Goal: Find specific page/section: Find specific page/section

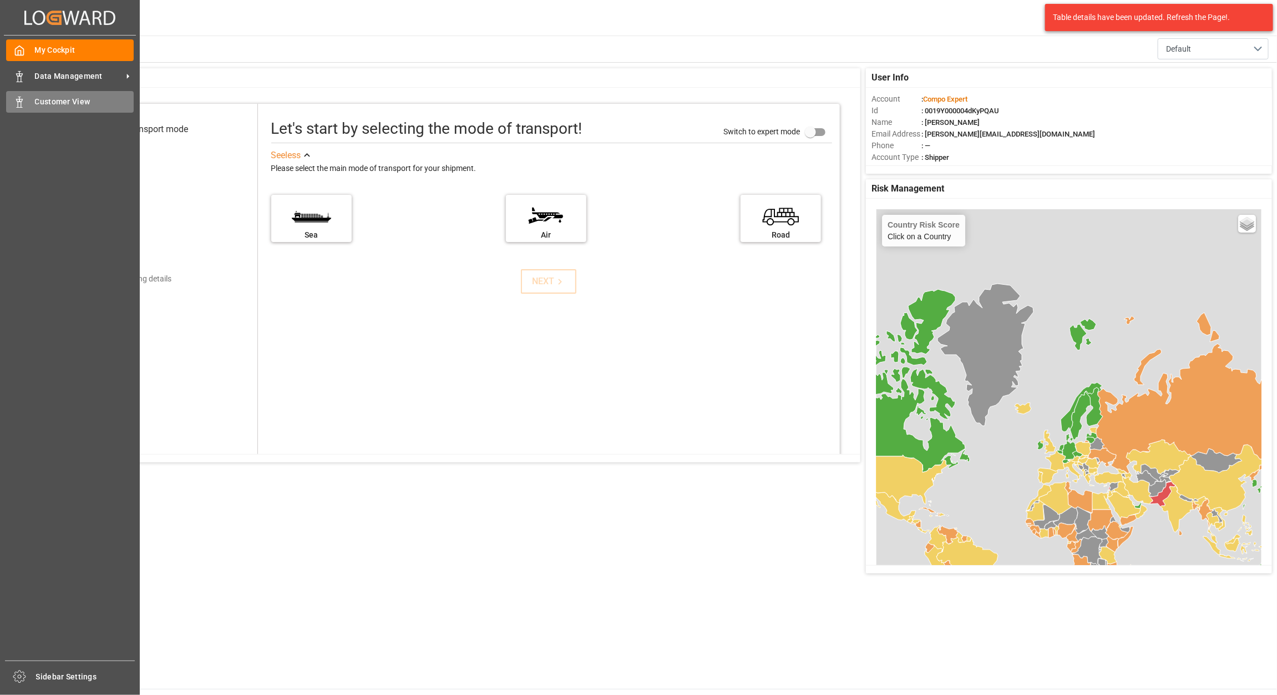
click at [41, 102] on span "Customer View" at bounding box center [84, 102] width 99 height 12
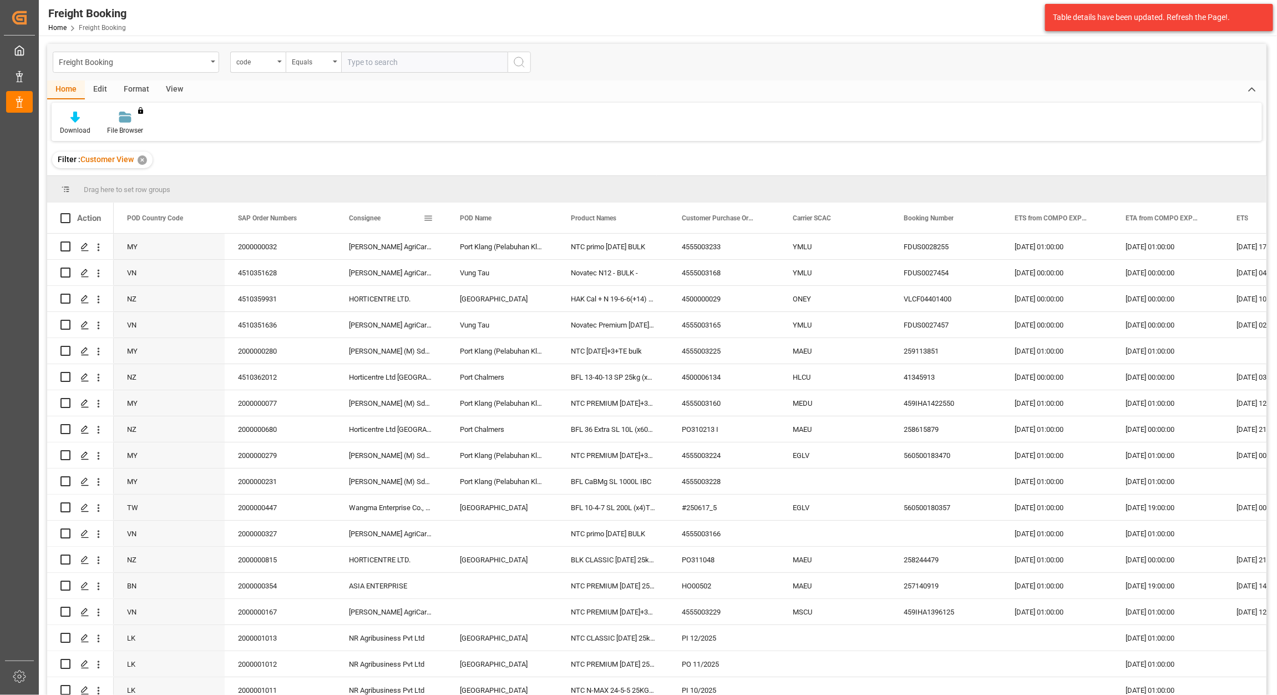
click at [423, 218] on span at bounding box center [428, 218] width 10 height 10
click at [500, 324] on span "Group by Consignee" at bounding box center [480, 325] width 86 height 21
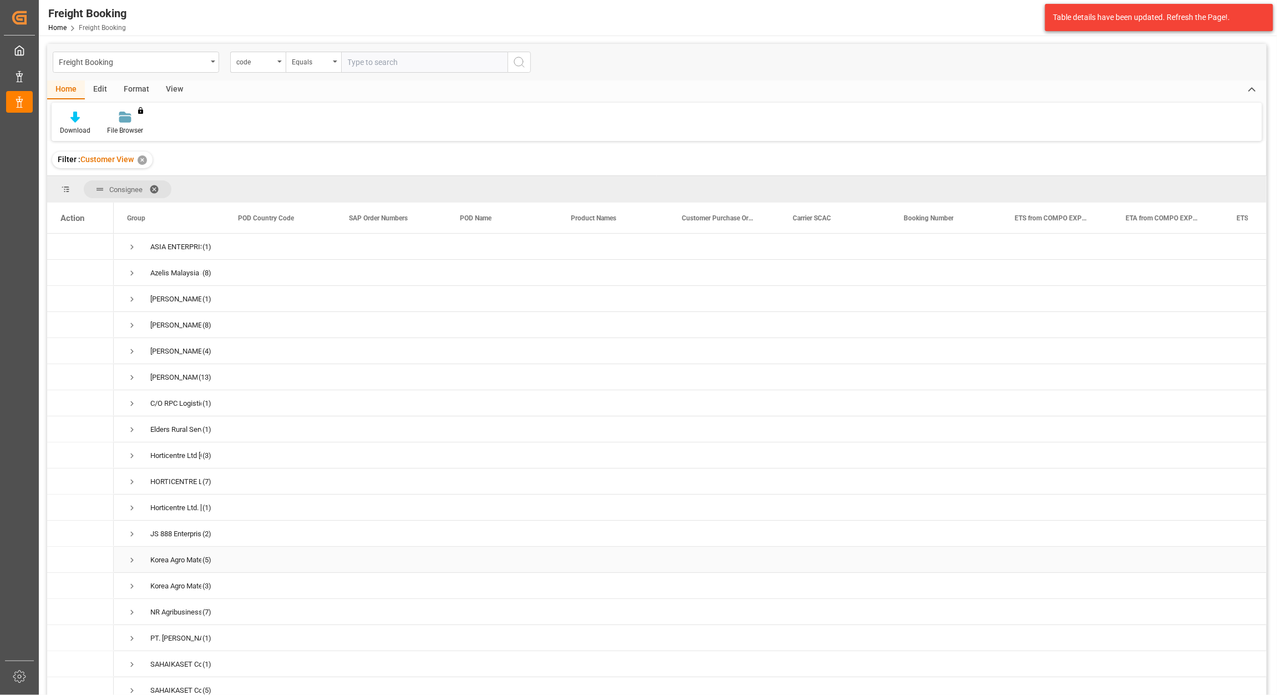
click at [197, 559] on div "Korea Agro Materials Corp." at bounding box center [175, 560] width 51 height 26
click at [149, 555] on span "Korea Agro Materials Corp. (5)" at bounding box center [169, 559] width 84 height 24
click at [136, 562] on span "Press SPACE to select this row." at bounding box center [132, 560] width 10 height 10
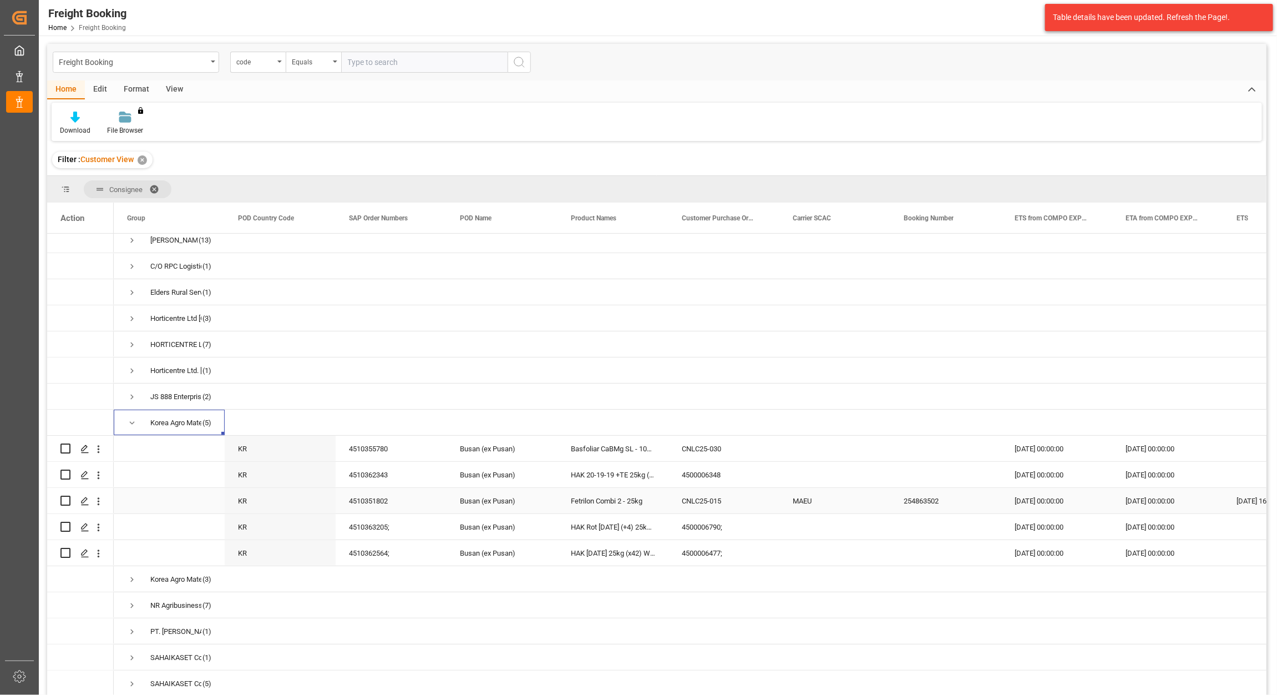
scroll to position [139, 0]
click at [538, 478] on div "Busan (ex Pusan)" at bounding box center [502, 473] width 111 height 26
click at [506, 516] on div "Busan (ex Pusan)" at bounding box center [502, 525] width 111 height 26
click at [188, 573] on div "Korea Agro Materials Corp., [STREET_ADDRESS][PERSON_NAME]" at bounding box center [175, 578] width 51 height 26
click at [189, 573] on div "Korea Agro Materials Corp., [STREET_ADDRESS][PERSON_NAME]" at bounding box center [175, 578] width 51 height 26
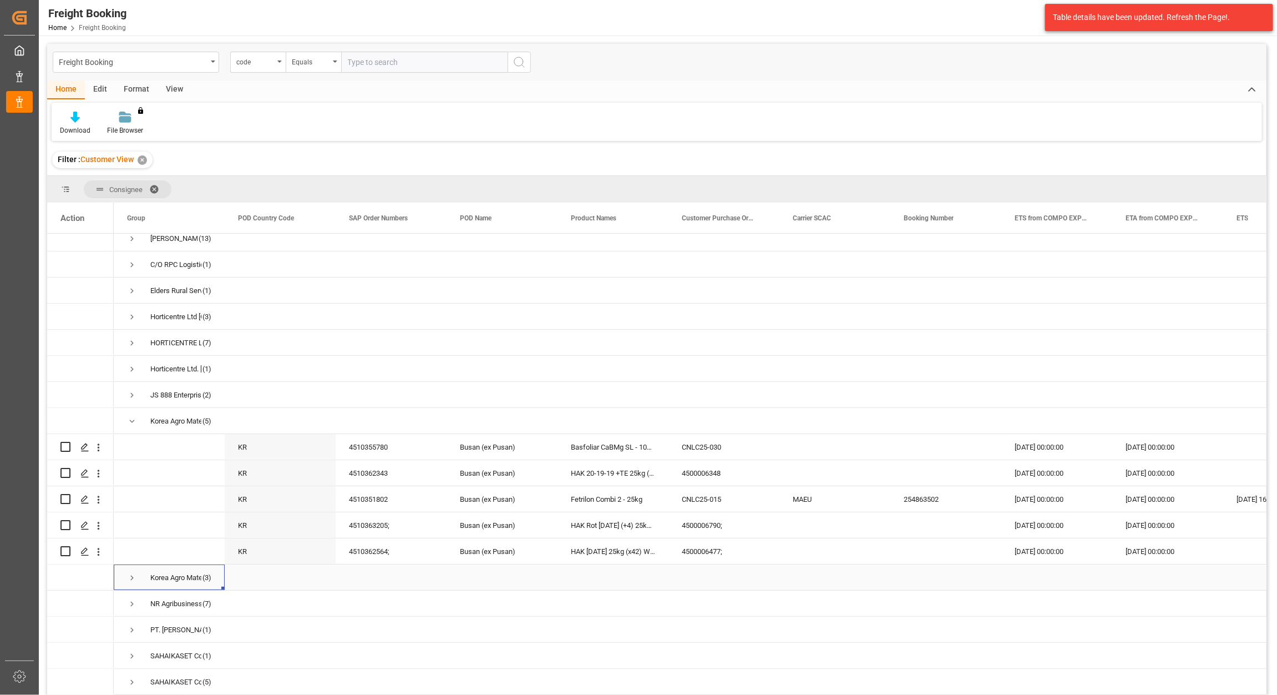
click at [129, 579] on span "Press SPACE to select this row." at bounding box center [132, 578] width 10 height 10
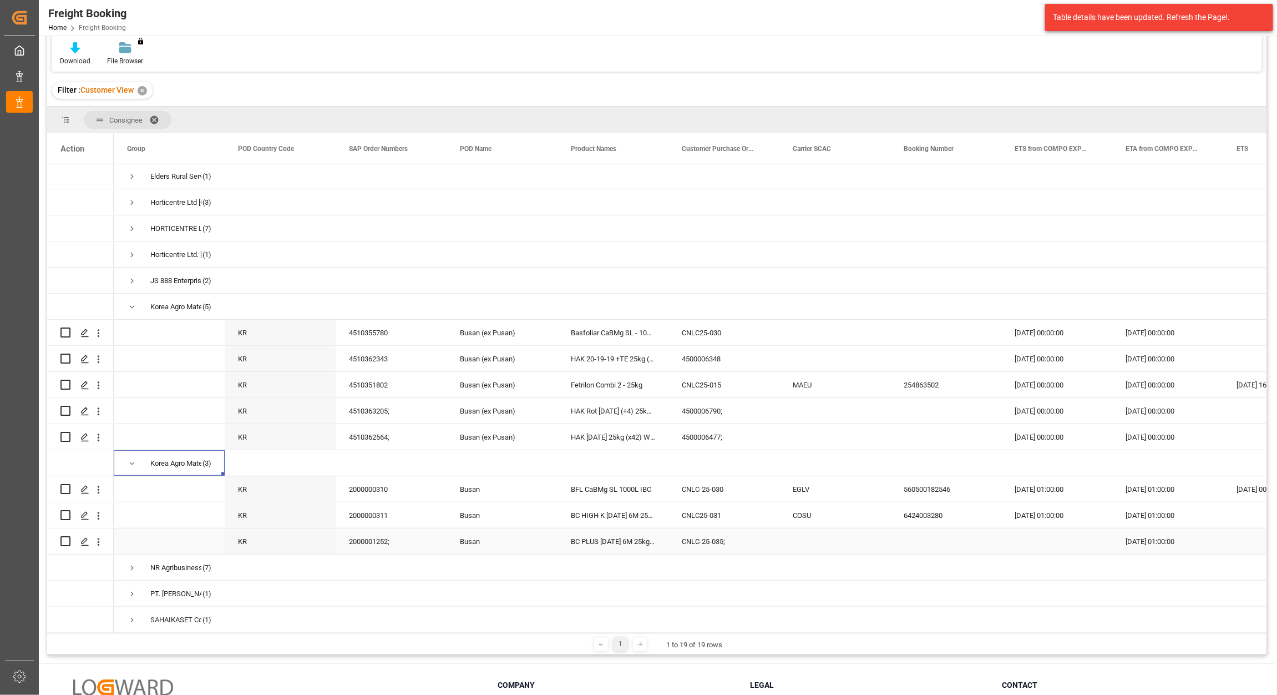
scroll to position [208, 0]
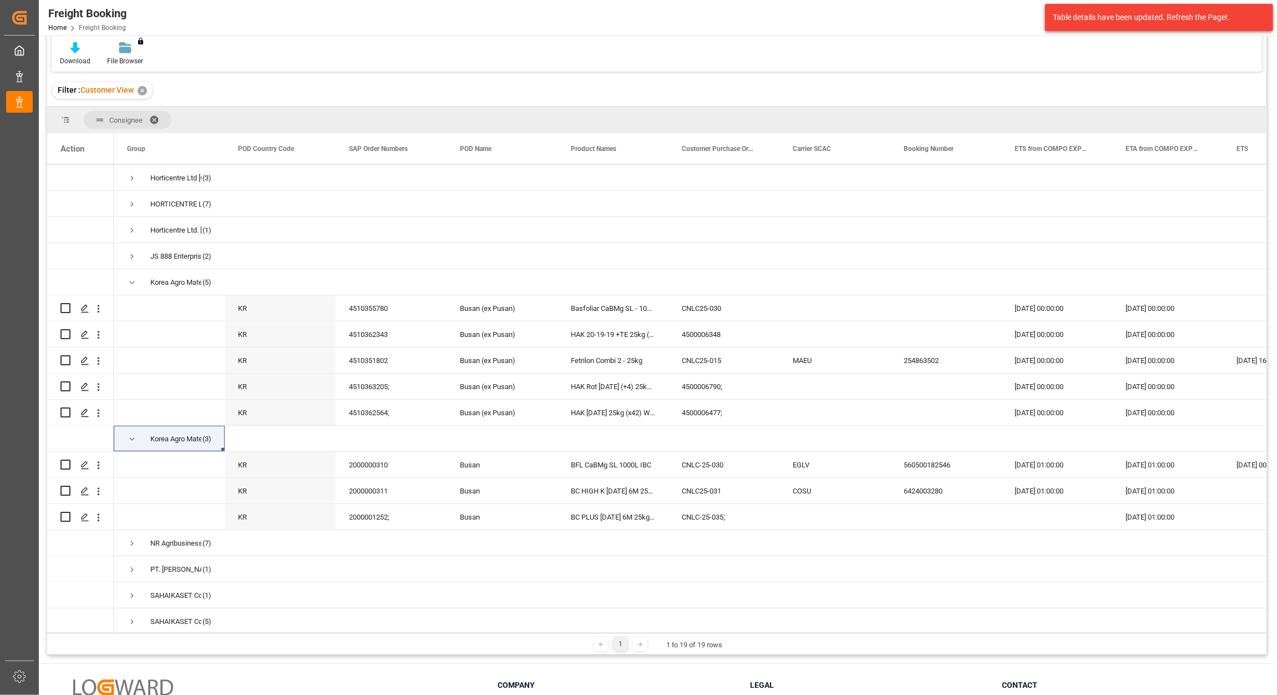
click at [719, 32] on div "Freight Booking Home Freight Booking Compo Expert 0 Notifications Only show unr…" at bounding box center [654, 18] width 1246 height 36
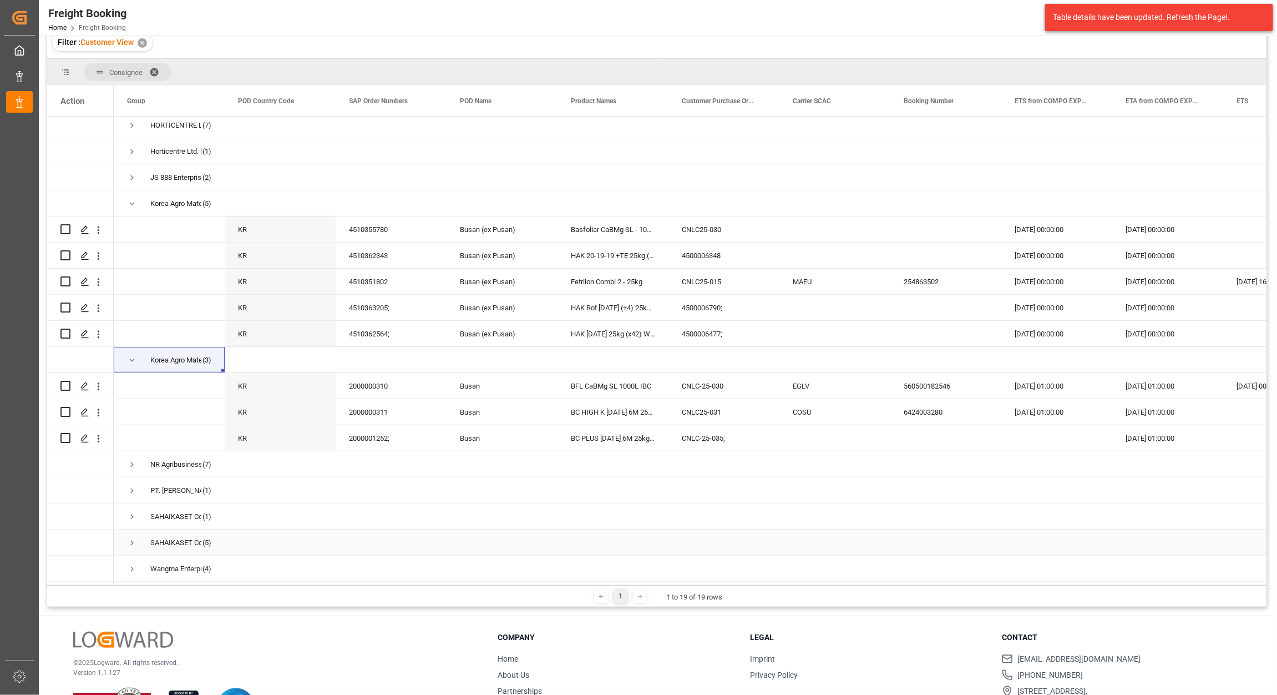
scroll to position [164, 0]
